Goal: Answer question/provide support: Share knowledge or assist other users

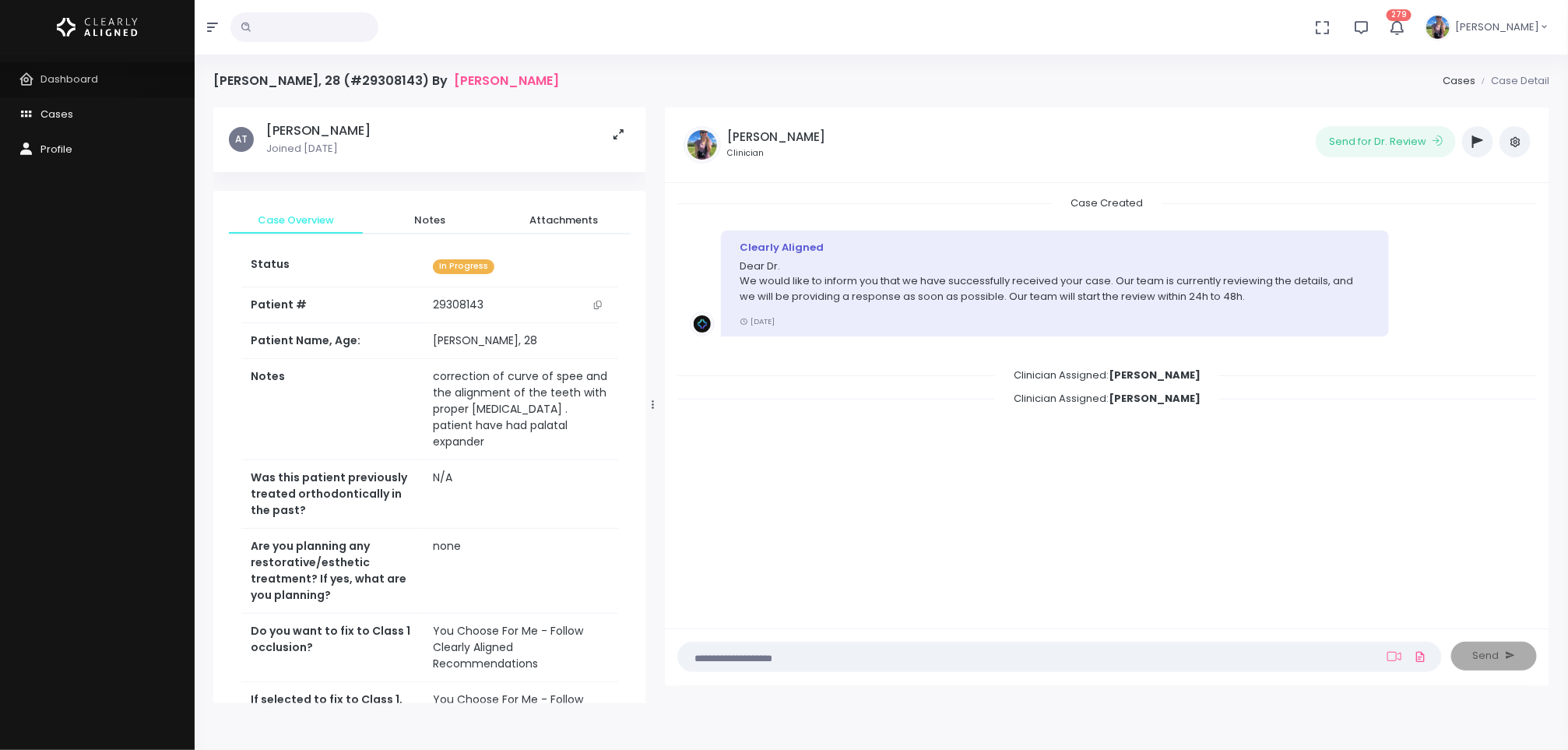
click at [87, 75] on span "Dashboard" at bounding box center [69, 78] width 57 height 15
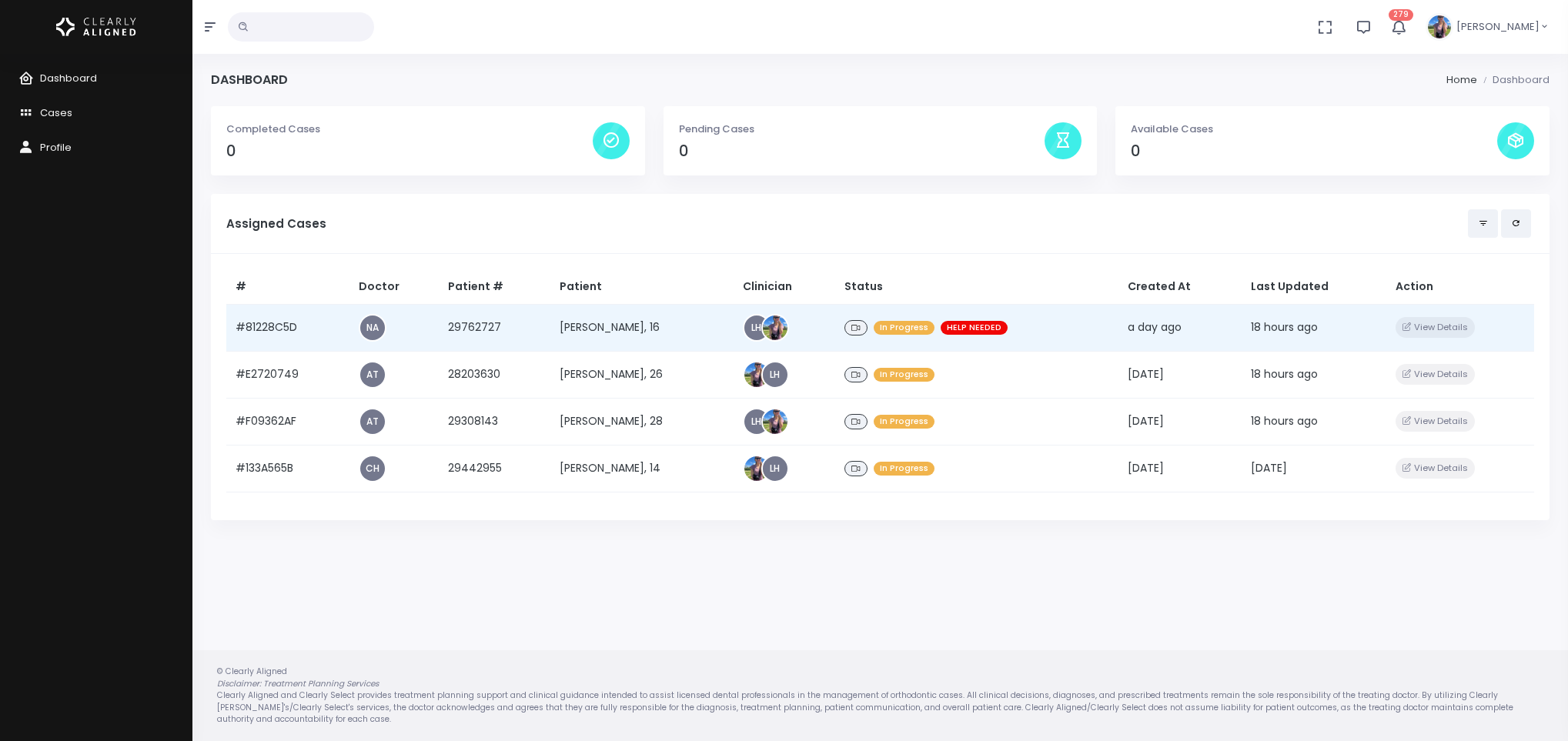
click at [556, 333] on td "[PERSON_NAME], 16" at bounding box center [642, 326] width 183 height 47
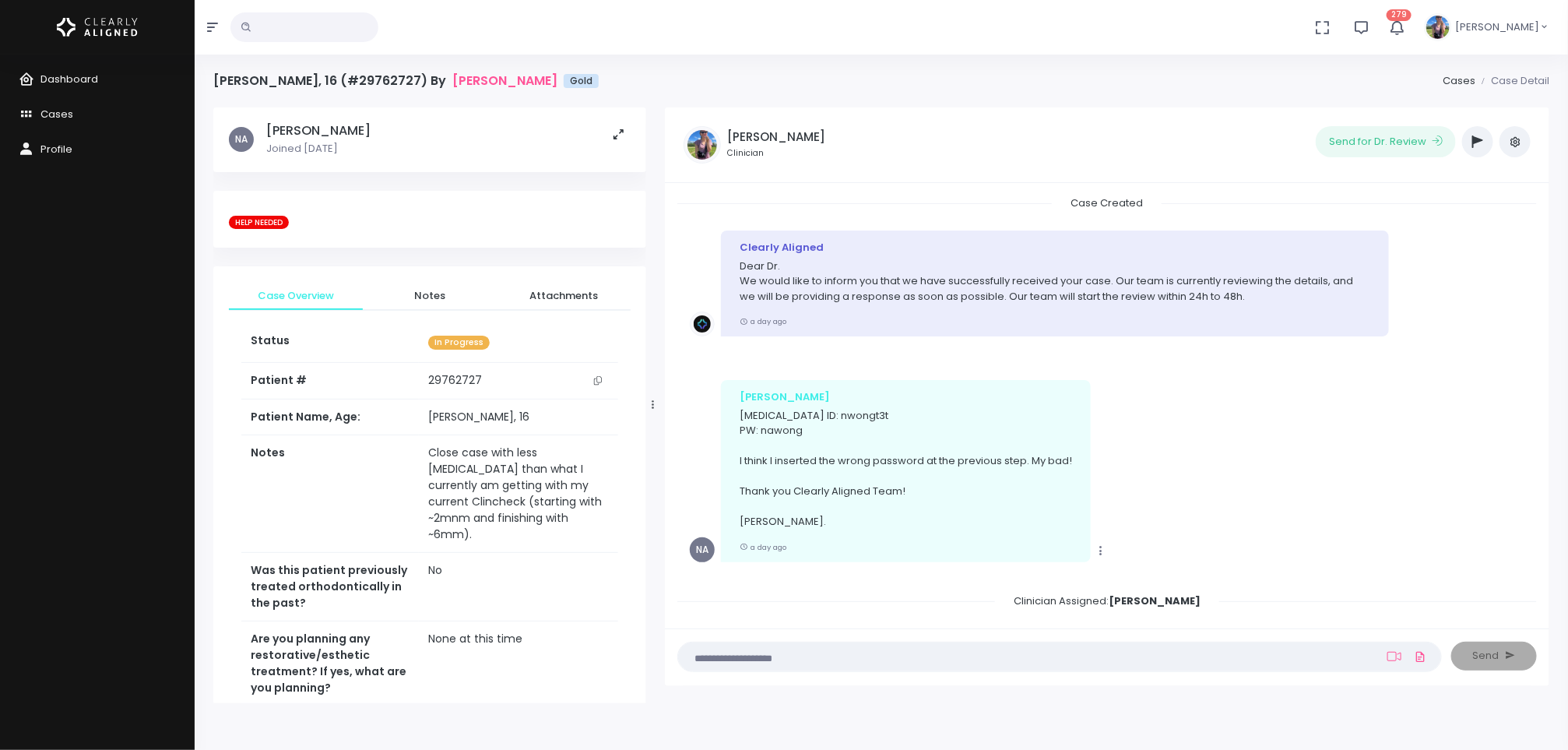
scroll to position [358, 0]
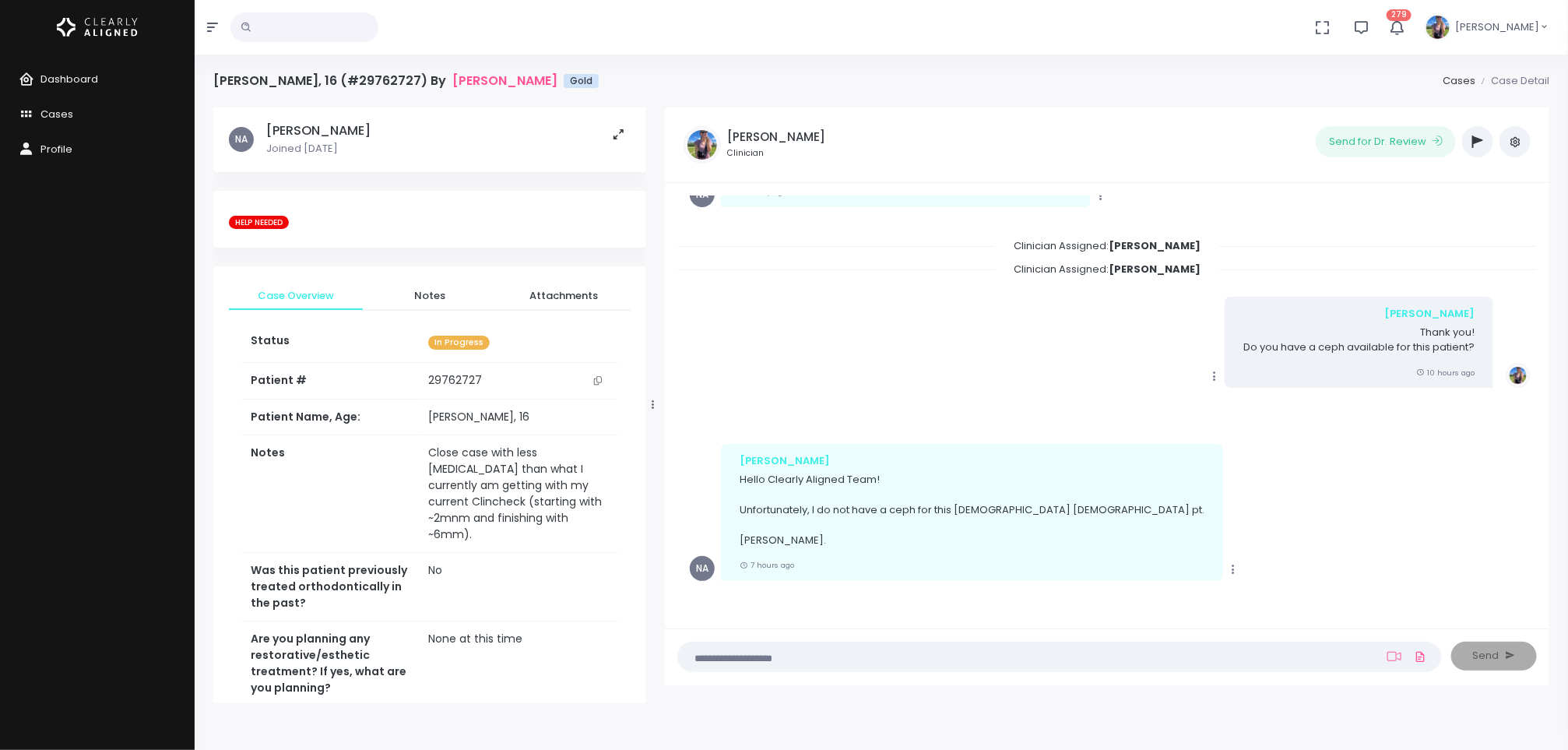
click at [1481, 143] on icon "button" at bounding box center [1477, 142] width 11 height 13
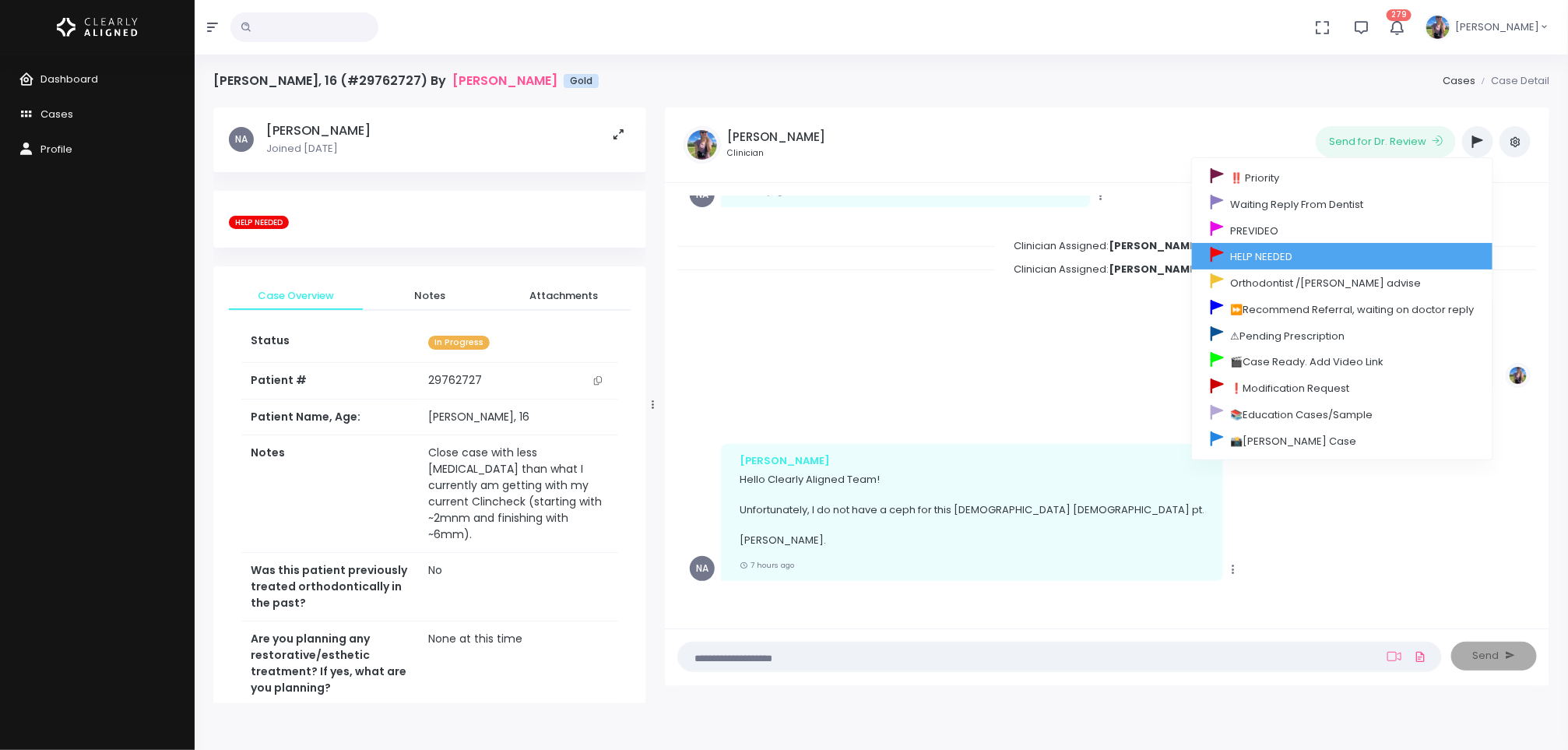
click at [1289, 255] on link "HELP NEEDED" at bounding box center [1342, 256] width 300 height 27
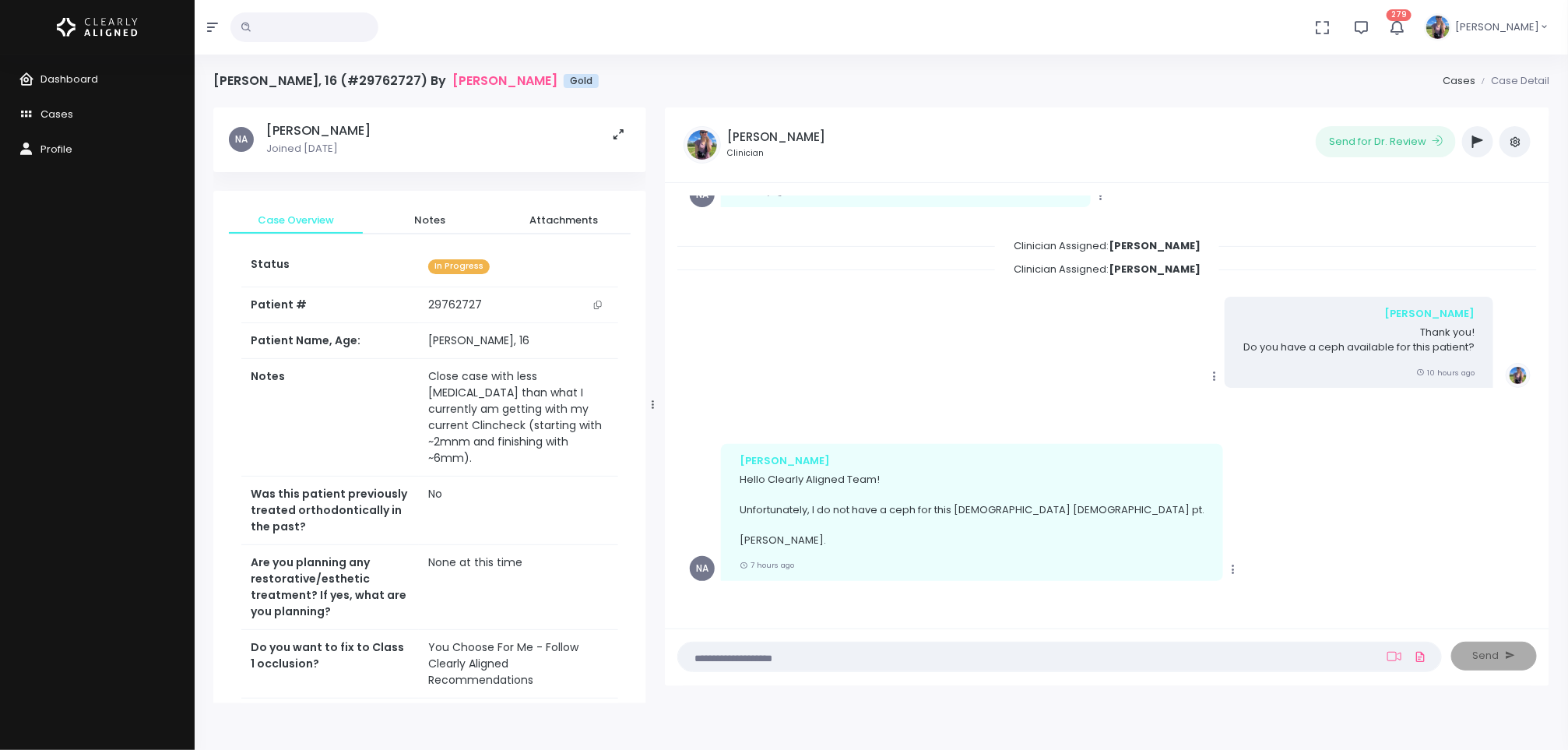
click at [972, 659] on textarea at bounding box center [1028, 656] width 684 height 17
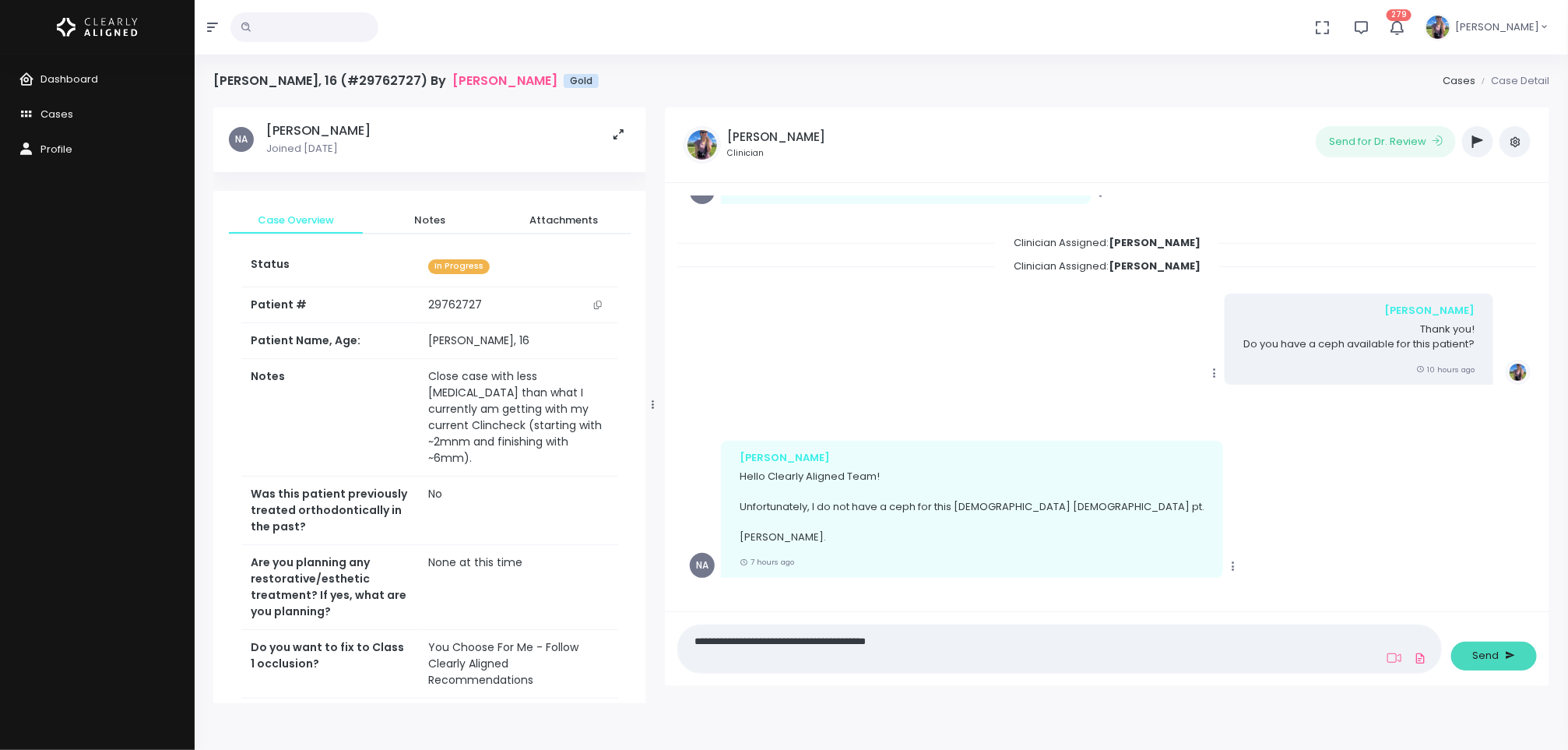
type textarea "**********"
click at [1491, 666] on button "Send" at bounding box center [1494, 656] width 86 height 29
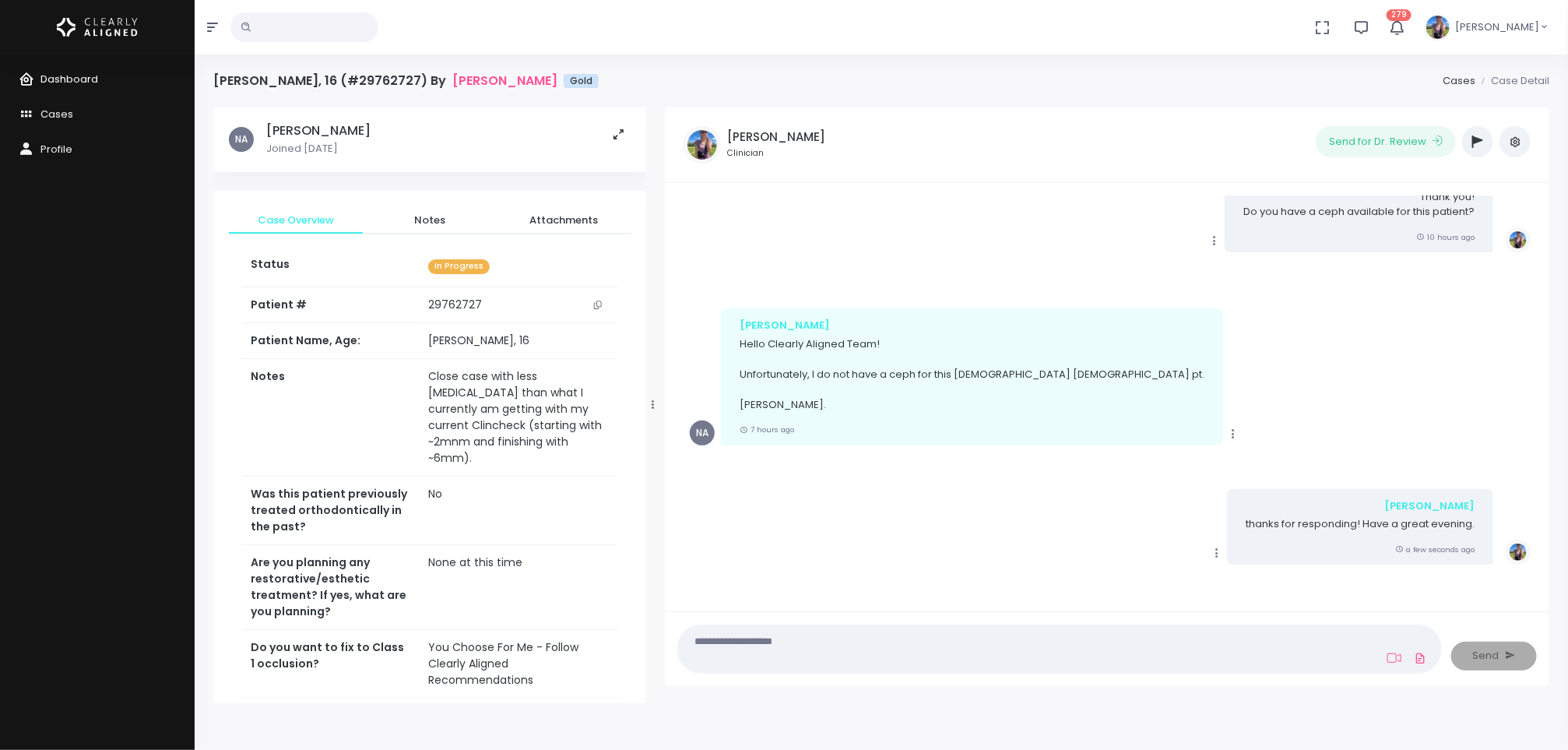
click at [52, 89] on link "Dashboard" at bounding box center [97, 80] width 195 height 35
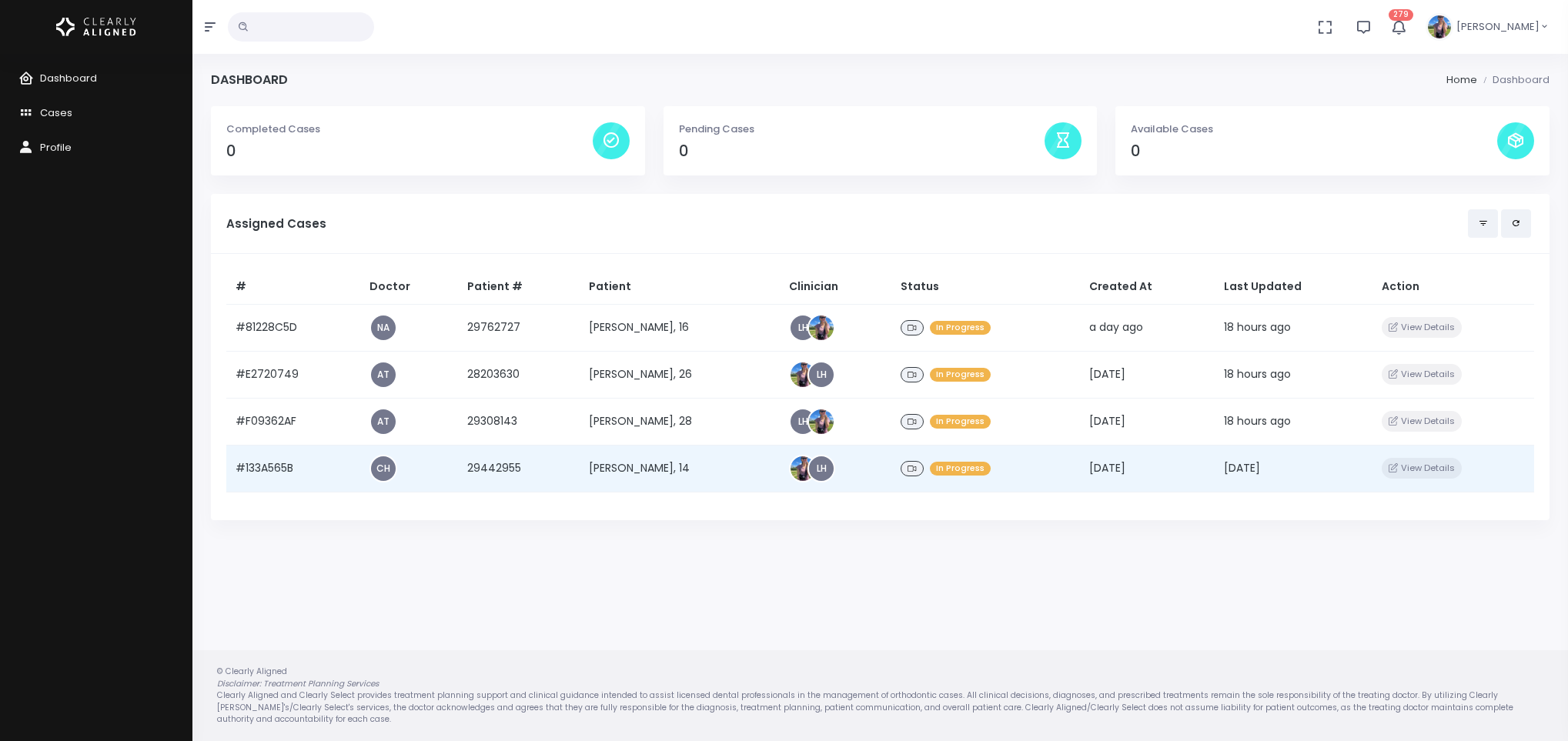
click at [684, 464] on td "[PERSON_NAME], 14" at bounding box center [679, 468] width 200 height 47
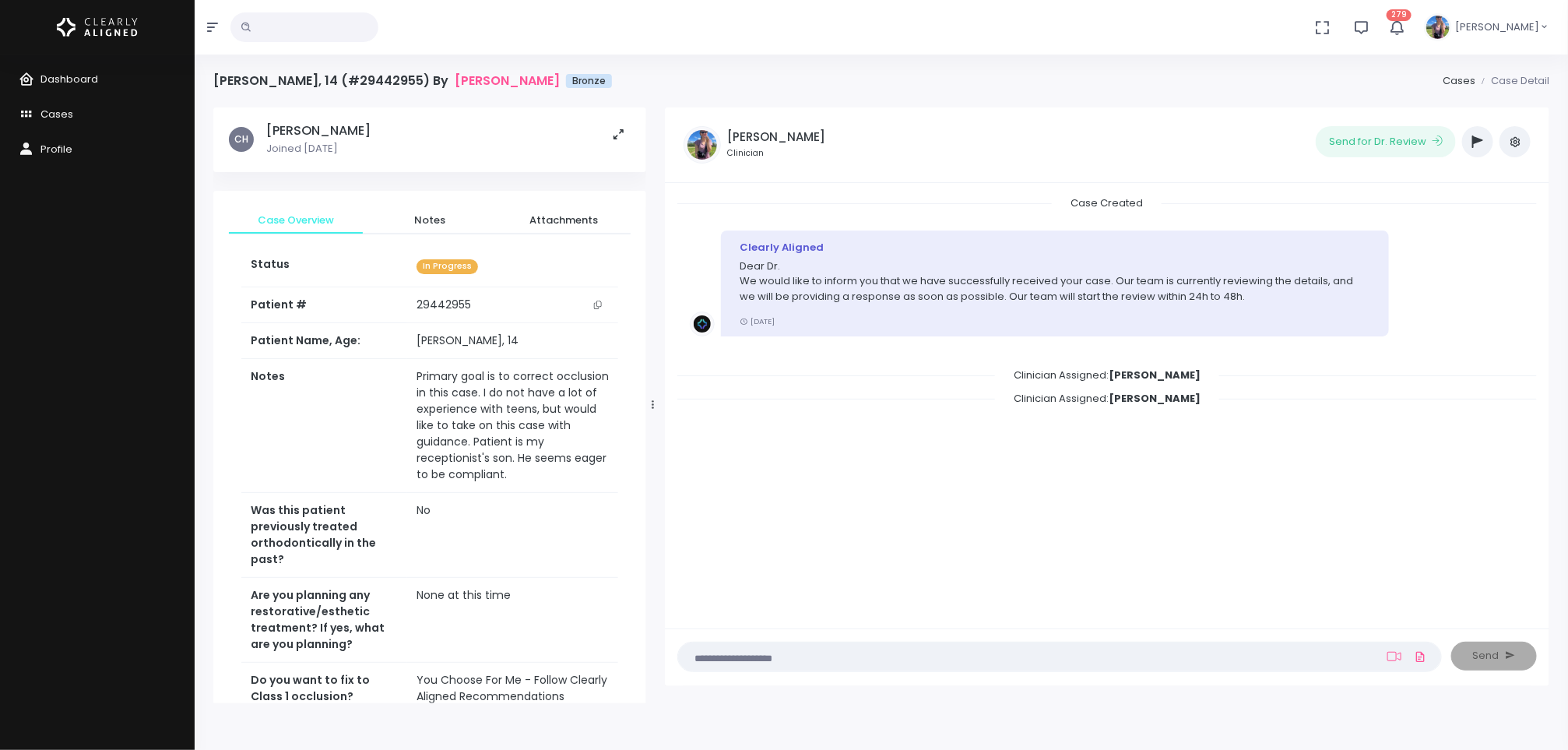
click at [1476, 146] on icon "button" at bounding box center [1477, 142] width 11 height 13
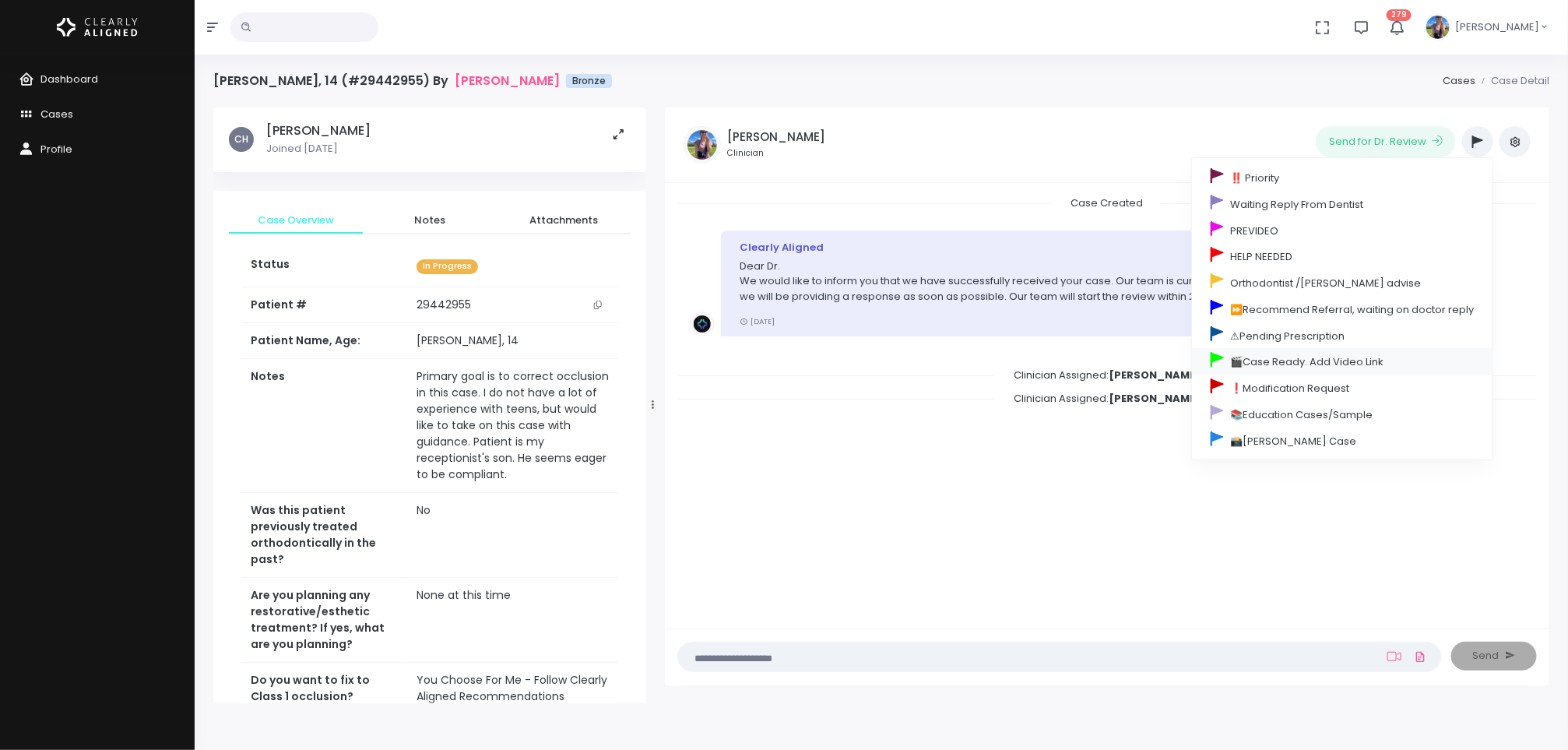
click at [1290, 363] on link "🎬Case Ready. Add Video Link" at bounding box center [1342, 361] width 300 height 27
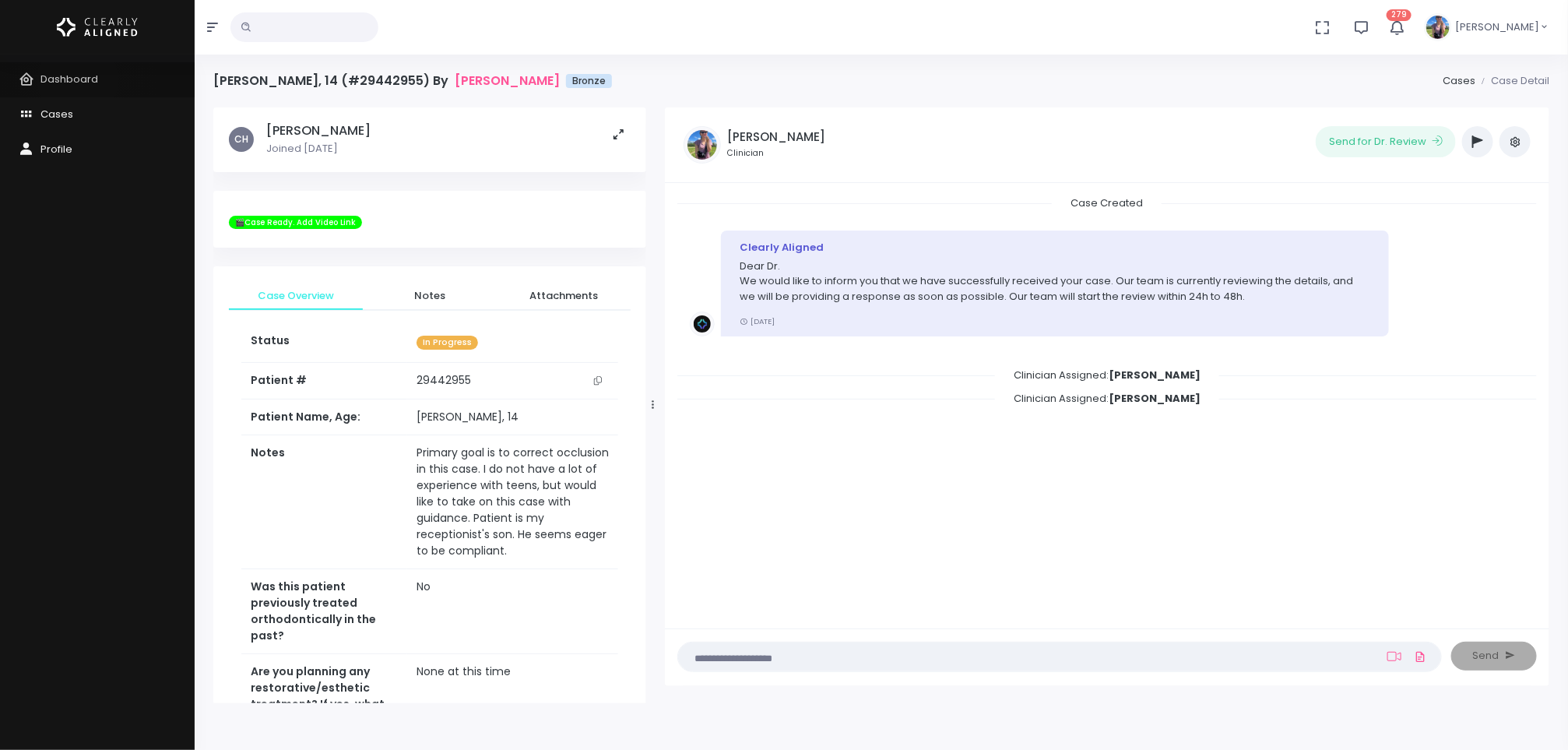
click at [78, 80] on span "Dashboard" at bounding box center [69, 78] width 57 height 15
